Goal: Use online tool/utility

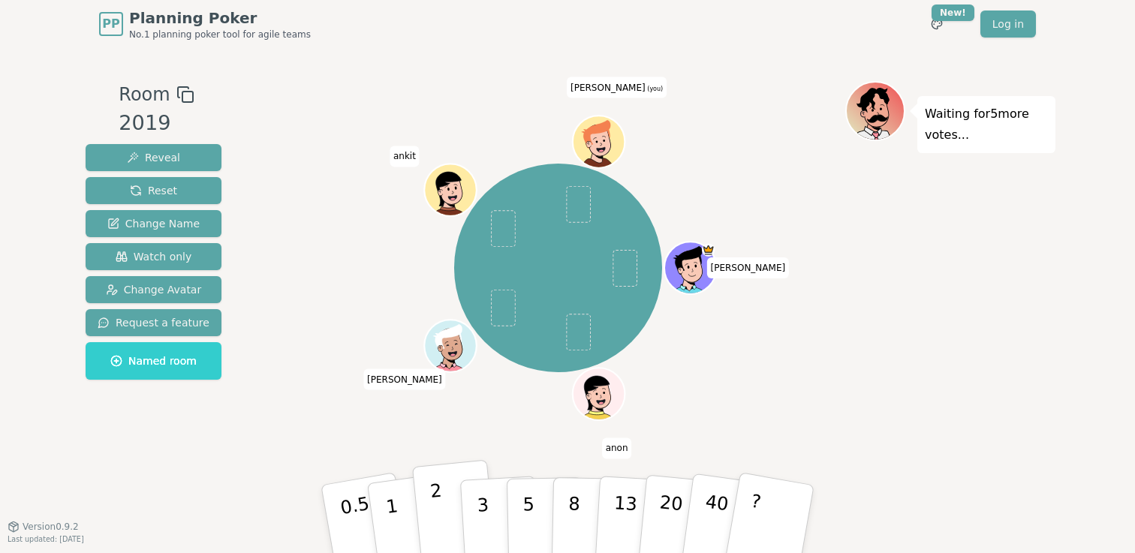
click at [438, 518] on p "2" at bounding box center [440, 522] width 20 height 82
click at [436, 510] on p "2" at bounding box center [440, 522] width 20 height 82
